Goal: Find specific page/section: Find specific page/section

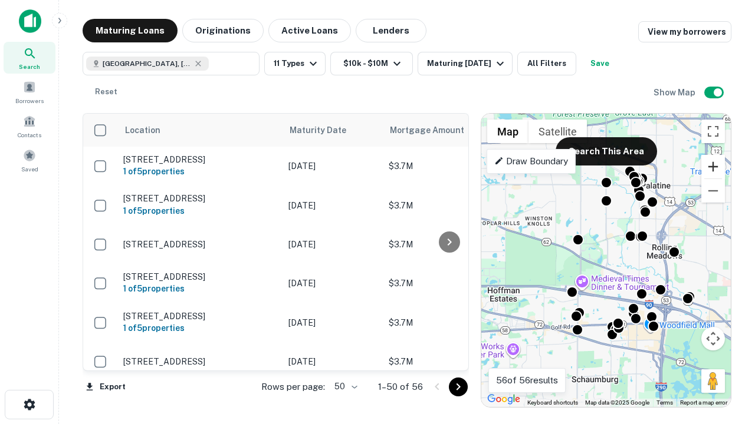
click at [713, 167] on button "Zoom in" at bounding box center [713, 167] width 24 height 24
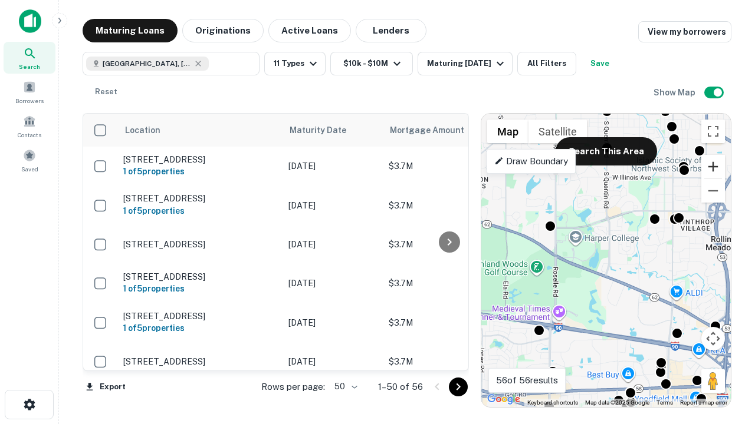
click at [713, 167] on button "Zoom in" at bounding box center [713, 167] width 24 height 24
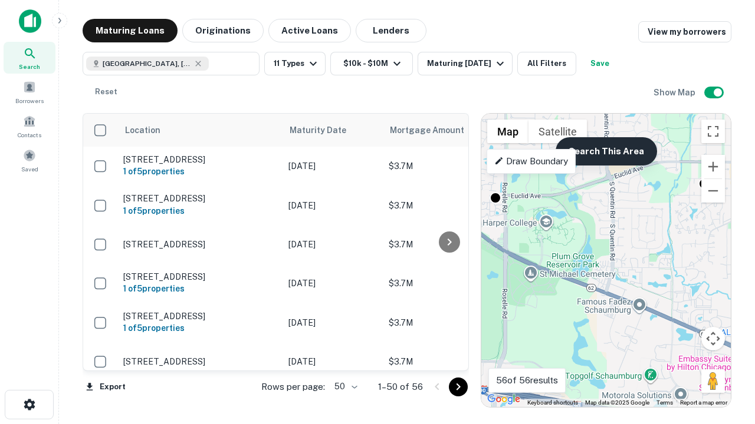
click at [605, 152] on button "Search This Area" at bounding box center [605, 151] width 101 height 28
